Goal: Book appointment/travel/reservation

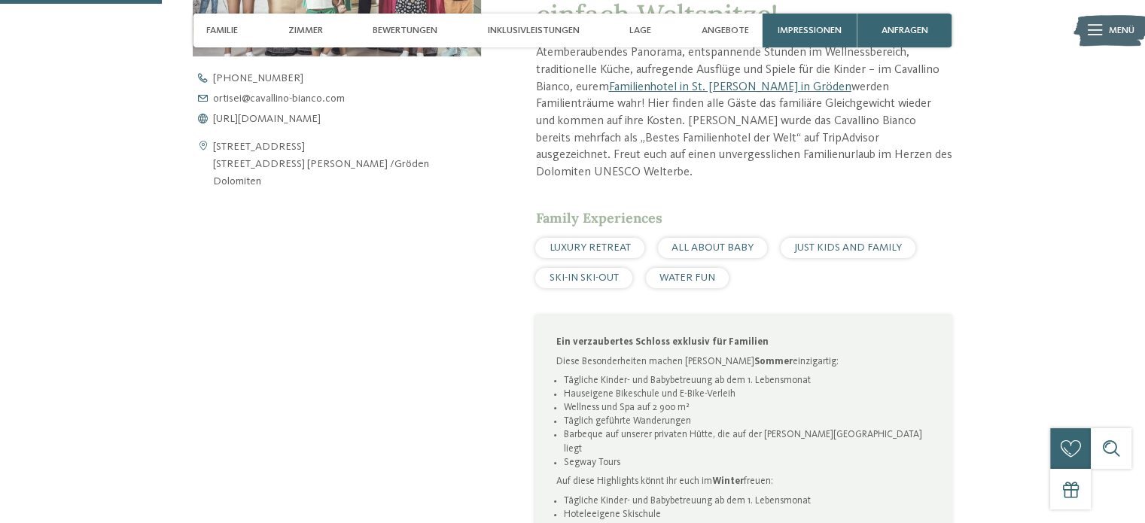
scroll to position [693, 0]
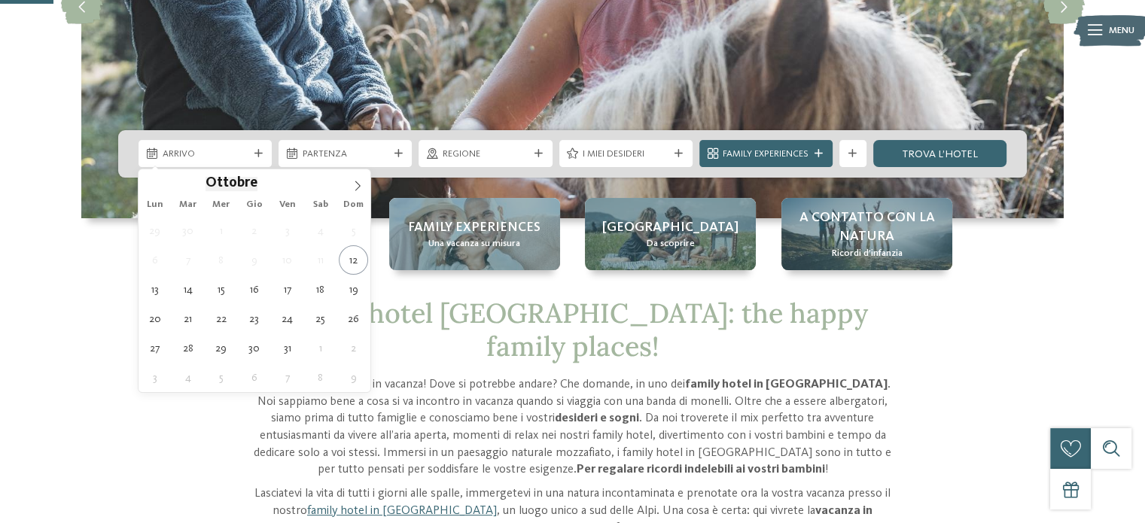
click at [233, 162] on div "Arrivo" at bounding box center [205, 153] width 133 height 27
click at [360, 188] on icon at bounding box center [357, 186] width 11 height 11
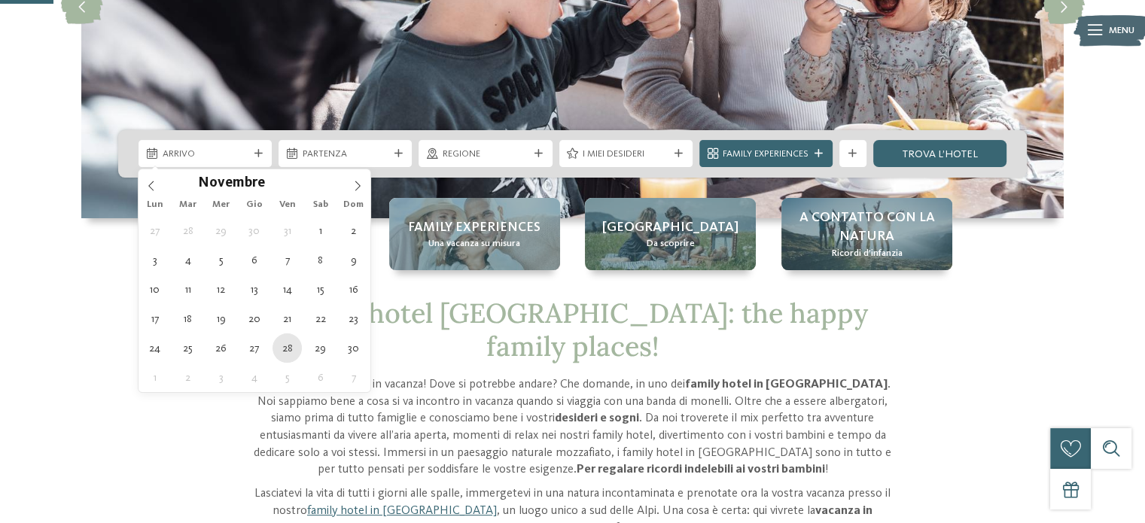
type div "[DATE]"
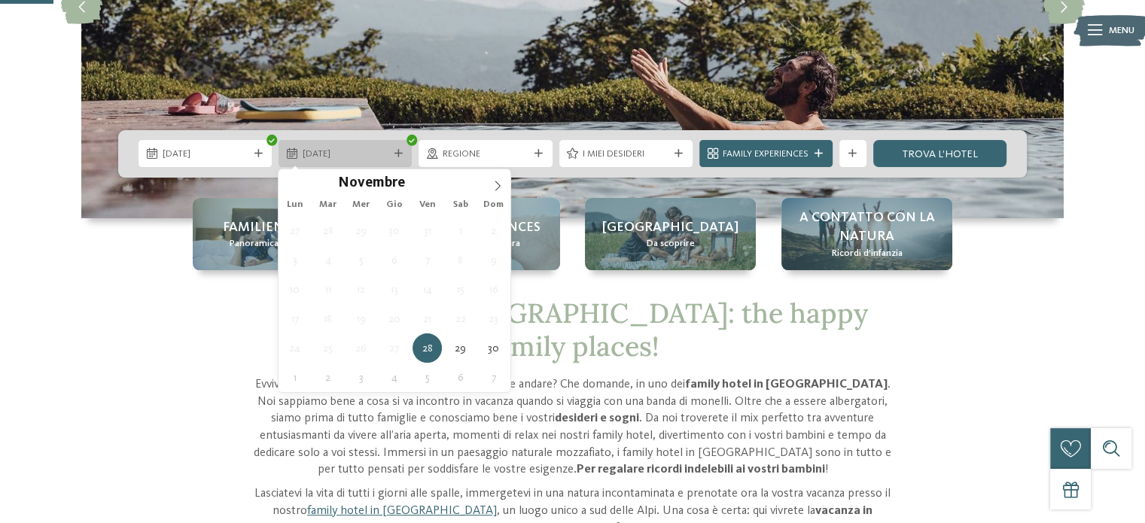
click at [384, 156] on span "[DATE]" at bounding box center [346, 155] width 86 height 14
type div "[DATE]"
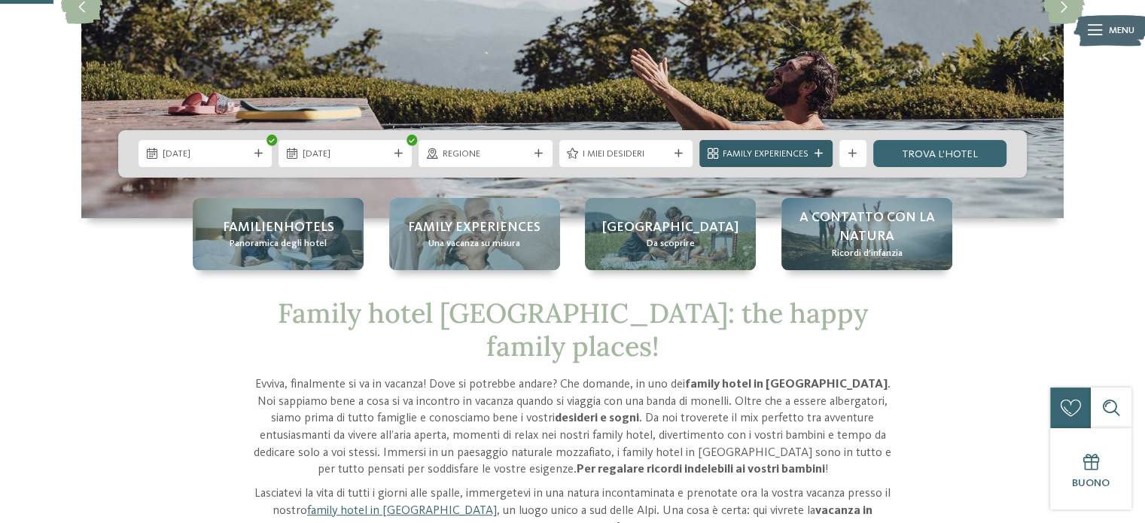
click at [810, 150] on div "Family Experiences" at bounding box center [766, 154] width 93 height 14
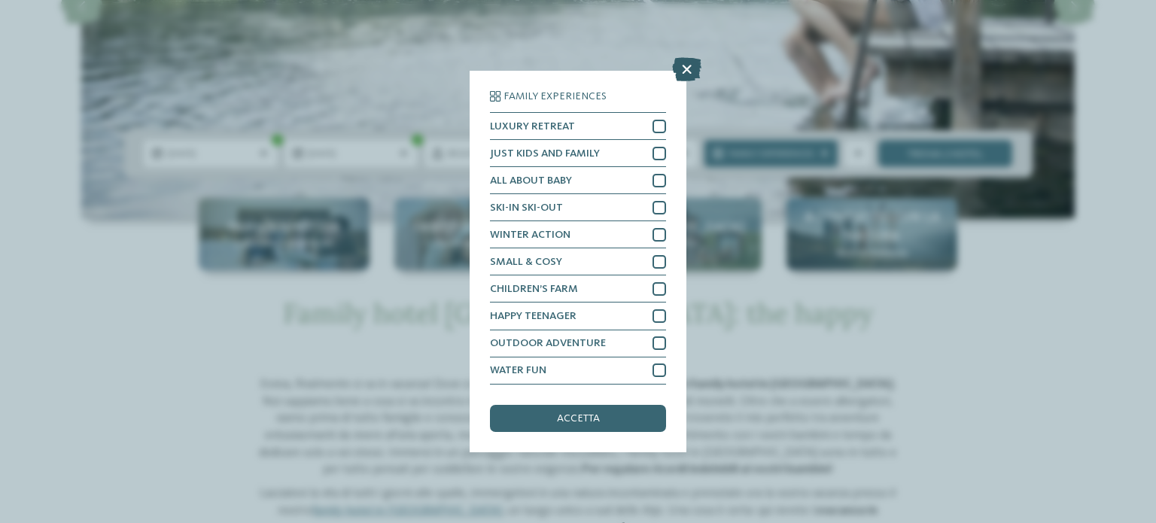
click at [690, 69] on icon at bounding box center [686, 70] width 29 height 24
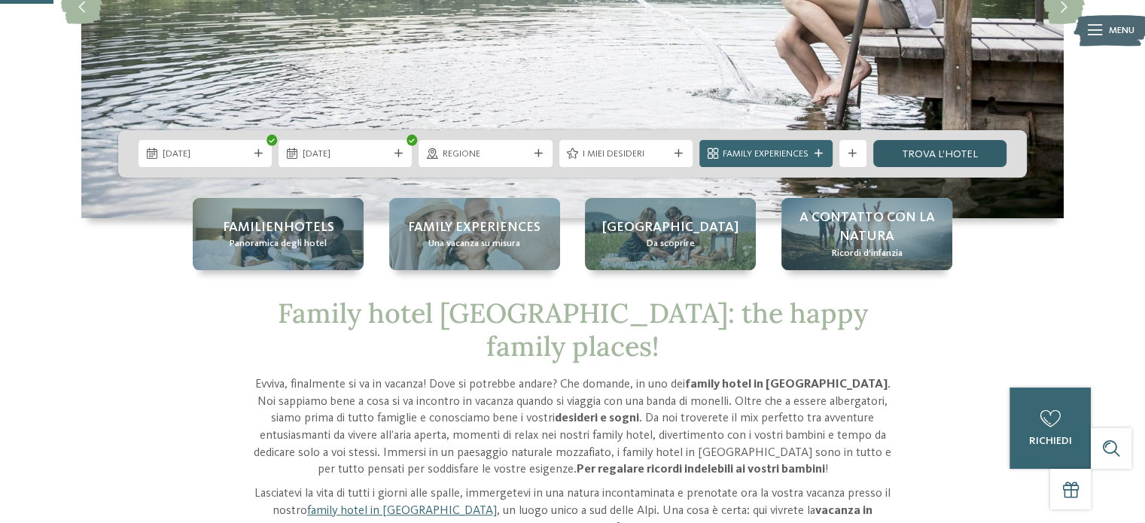
click at [905, 157] on link "trova l’hotel" at bounding box center [939, 153] width 133 height 27
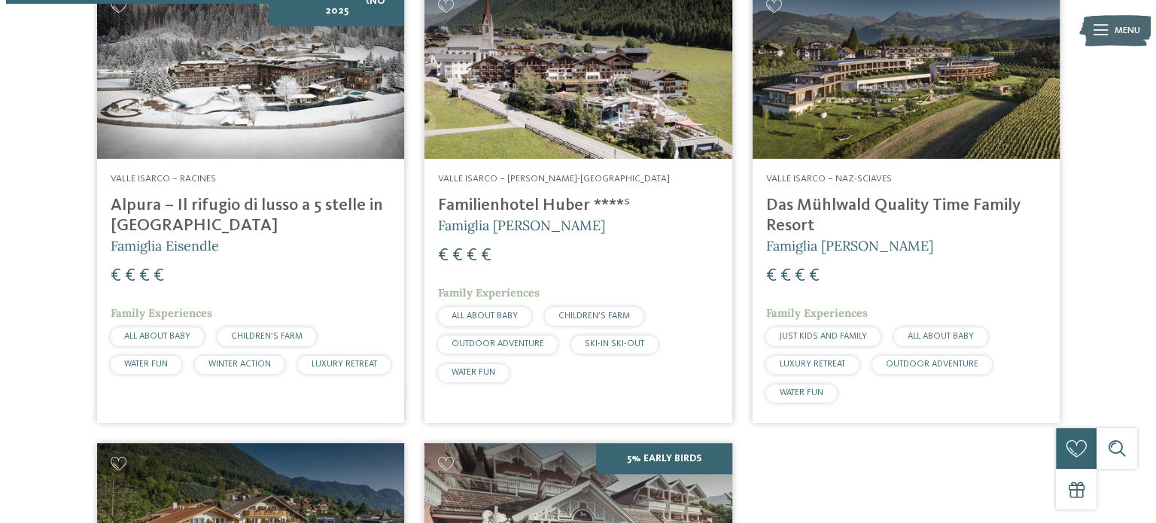
scroll to position [541, 0]
